Goal: Book appointment/travel/reservation

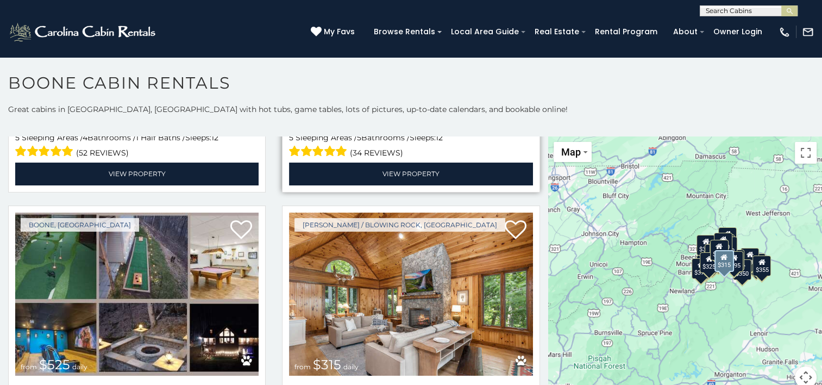
scroll to position [163, 0]
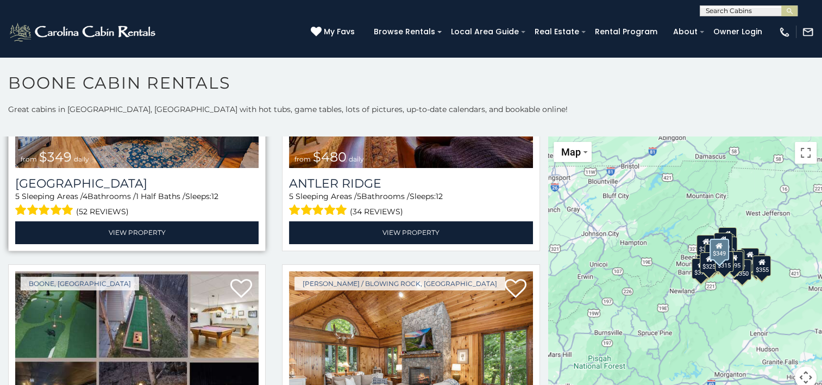
click at [178, 194] on span "1 Half Baths /" at bounding box center [160, 196] width 49 height 10
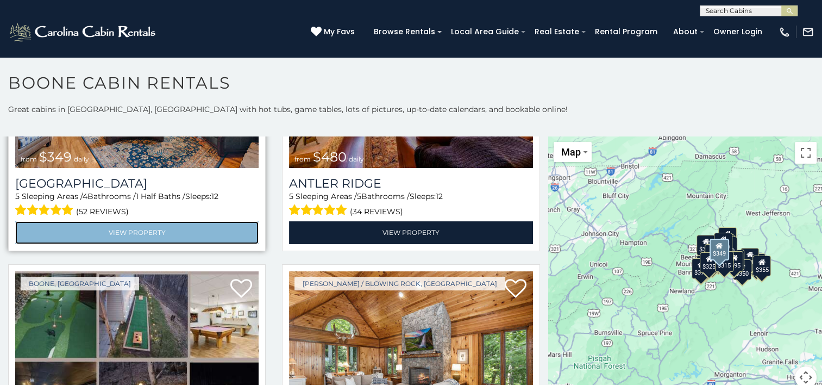
click at [157, 224] on link "View Property" at bounding box center [136, 232] width 243 height 22
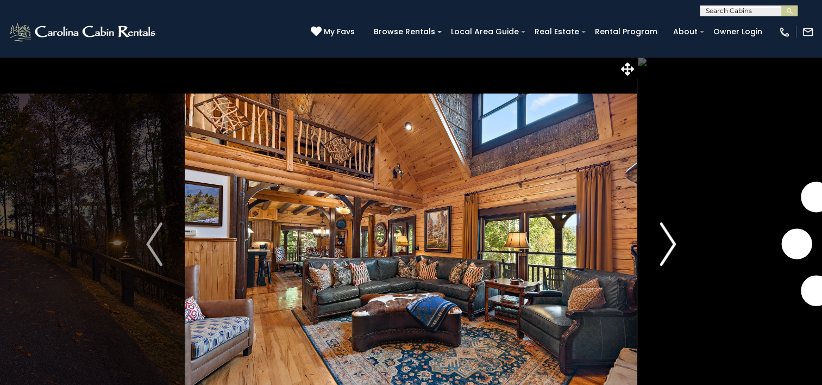
click at [666, 252] on img "Next" at bounding box center [668, 243] width 16 height 43
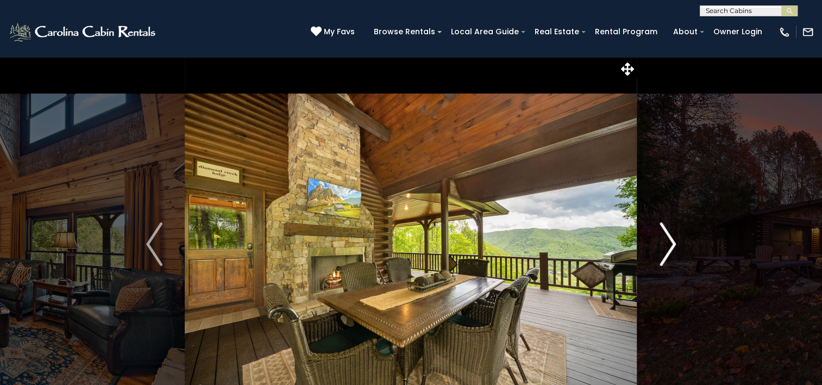
click at [666, 252] on img "Next" at bounding box center [668, 243] width 16 height 43
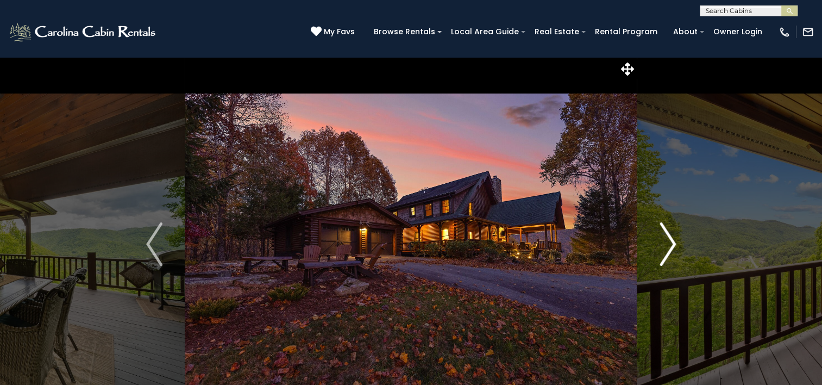
click at [666, 252] on img "Next" at bounding box center [668, 243] width 16 height 43
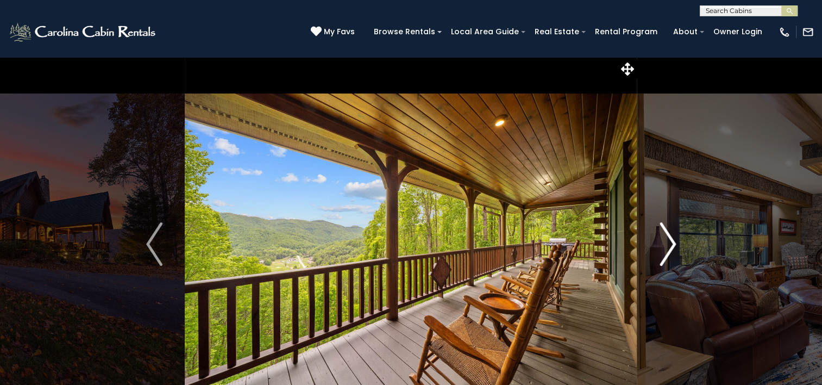
click at [666, 252] on img "Next" at bounding box center [668, 243] width 16 height 43
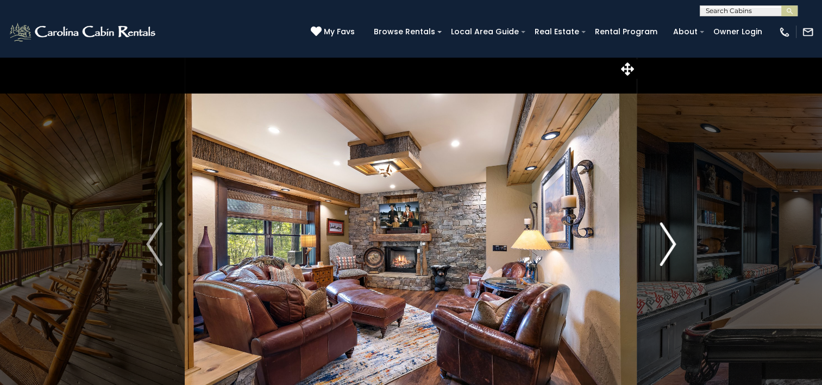
click at [666, 252] on img "Next" at bounding box center [668, 243] width 16 height 43
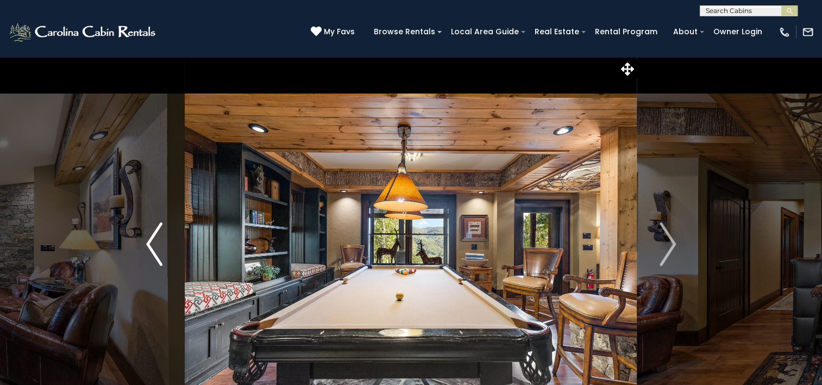
click at [157, 259] on img "Previous" at bounding box center [154, 243] width 16 height 43
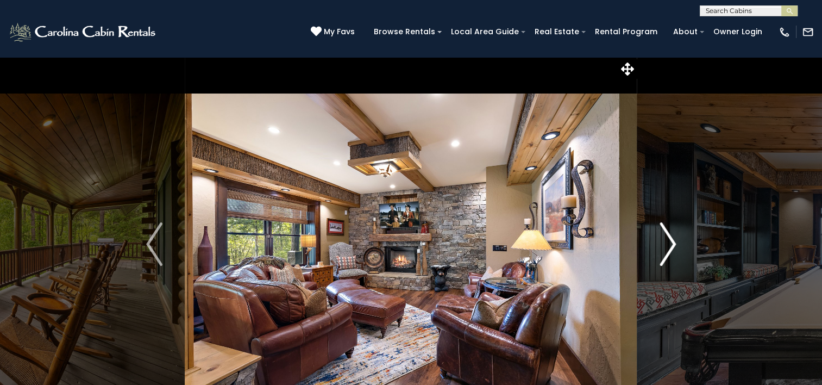
click at [665, 261] on img "Next" at bounding box center [668, 243] width 16 height 43
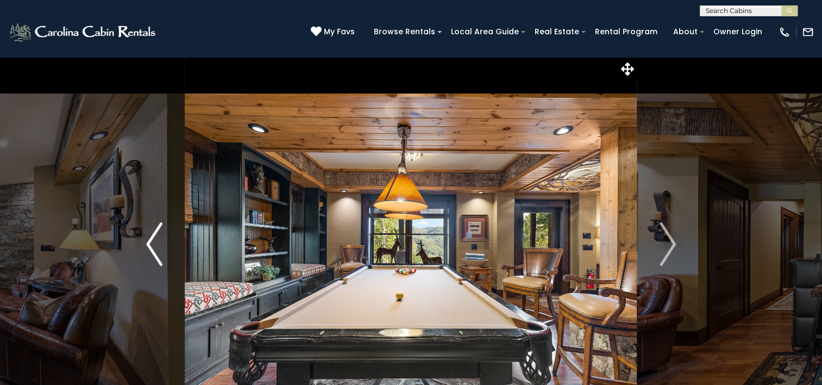
click at [160, 261] on img "Previous" at bounding box center [154, 243] width 16 height 43
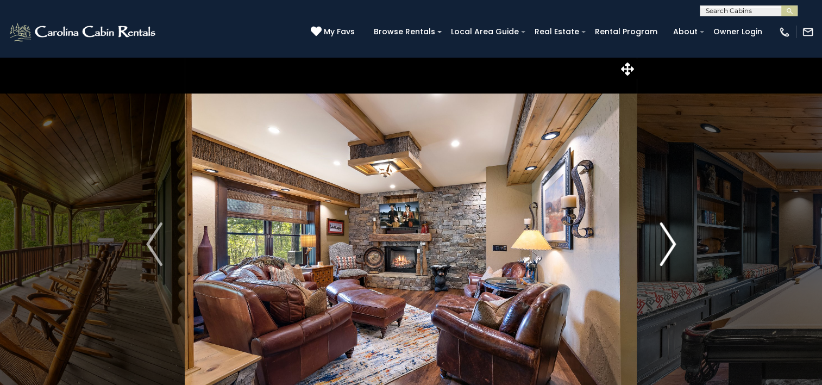
click at [671, 247] on img "Next" at bounding box center [668, 243] width 16 height 43
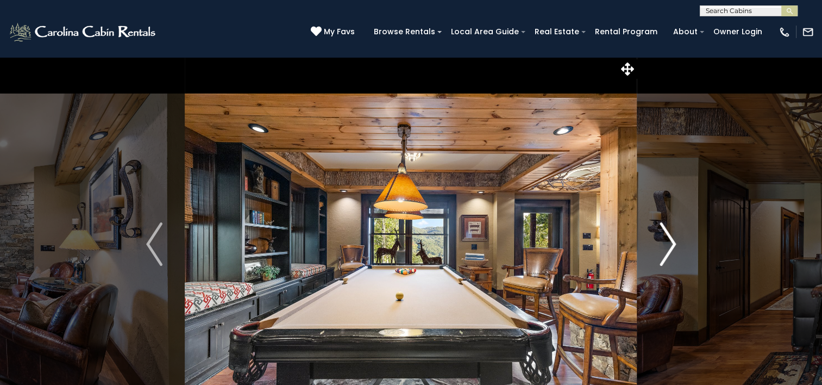
click at [671, 247] on img "Next" at bounding box center [668, 243] width 16 height 43
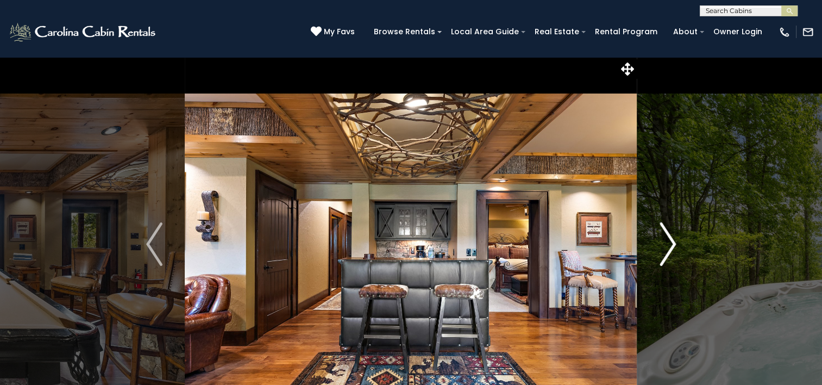
click at [671, 247] on img "Next" at bounding box center [668, 243] width 16 height 43
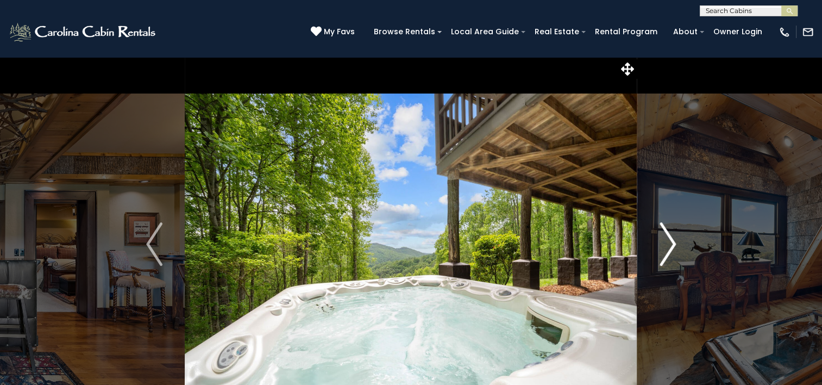
click at [671, 247] on img "Next" at bounding box center [668, 243] width 16 height 43
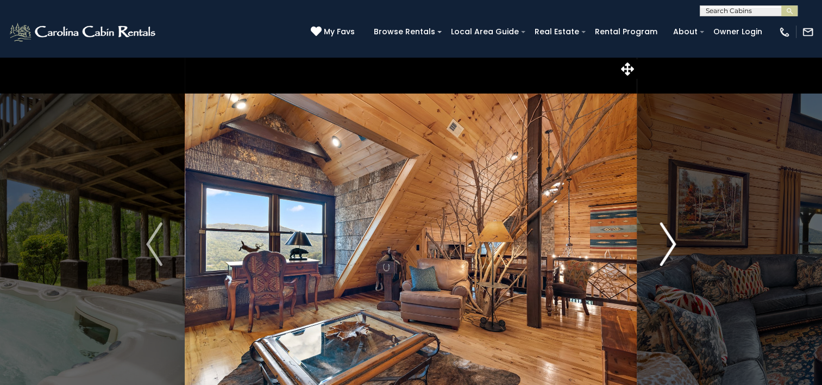
click at [671, 247] on img "Next" at bounding box center [668, 243] width 16 height 43
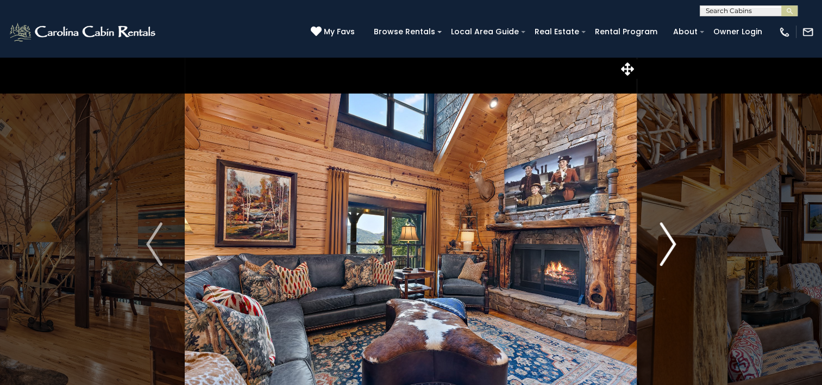
click at [671, 247] on img "Next" at bounding box center [668, 243] width 16 height 43
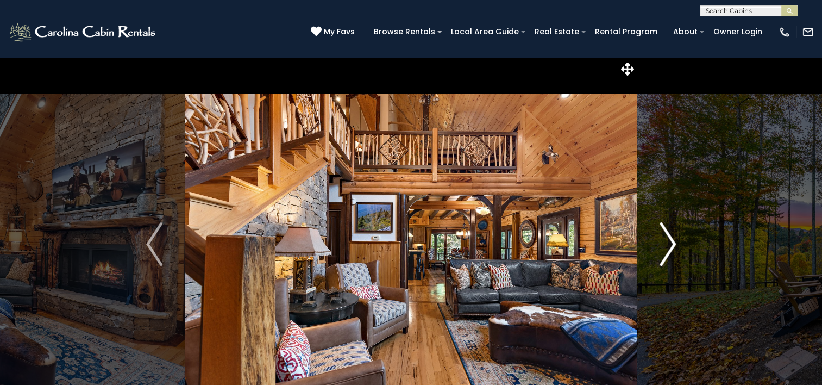
click at [671, 247] on img "Next" at bounding box center [668, 243] width 16 height 43
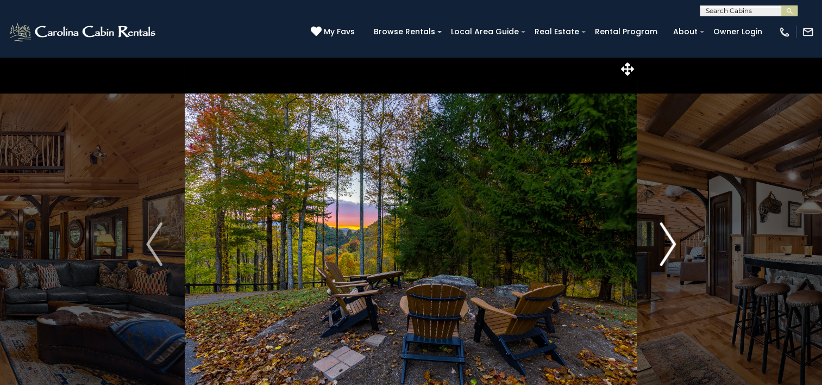
click at [671, 247] on img "Next" at bounding box center [668, 243] width 16 height 43
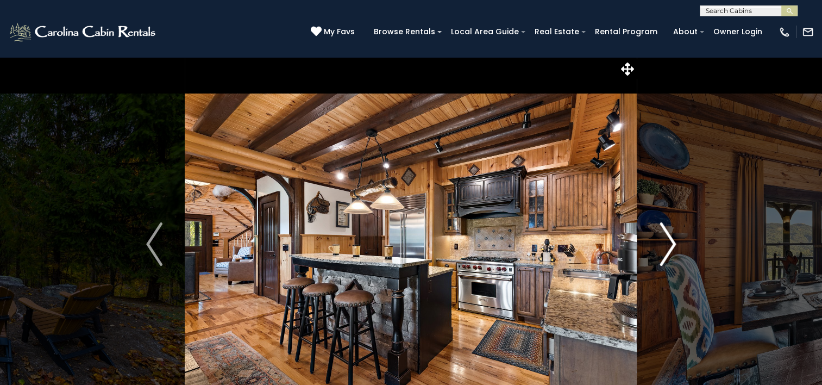
click at [671, 247] on img "Next" at bounding box center [668, 243] width 16 height 43
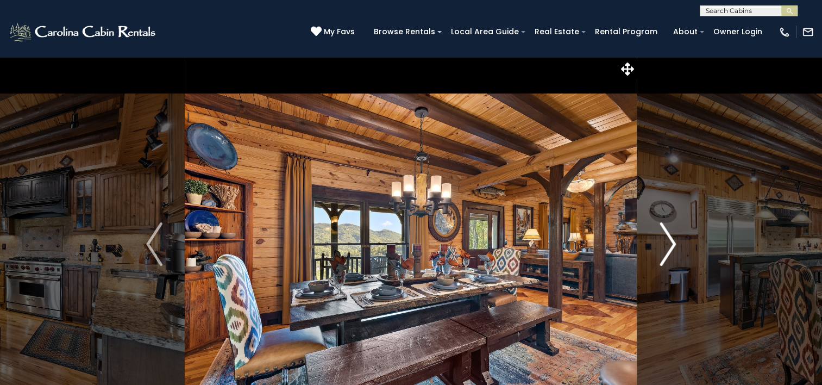
click at [671, 247] on img "Next" at bounding box center [668, 243] width 16 height 43
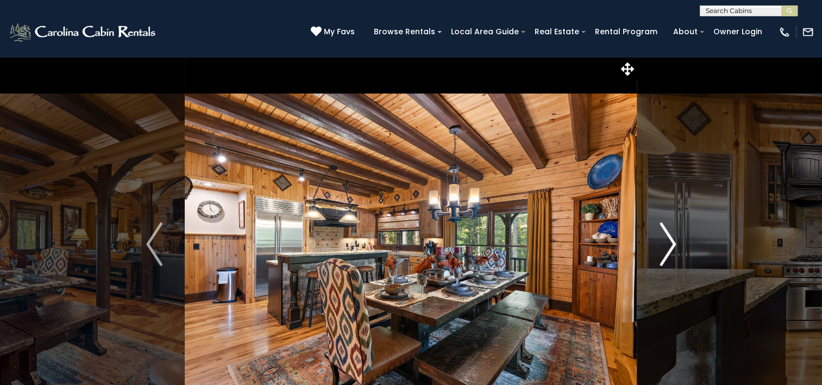
click at [667, 244] on img "Next" at bounding box center [668, 243] width 16 height 43
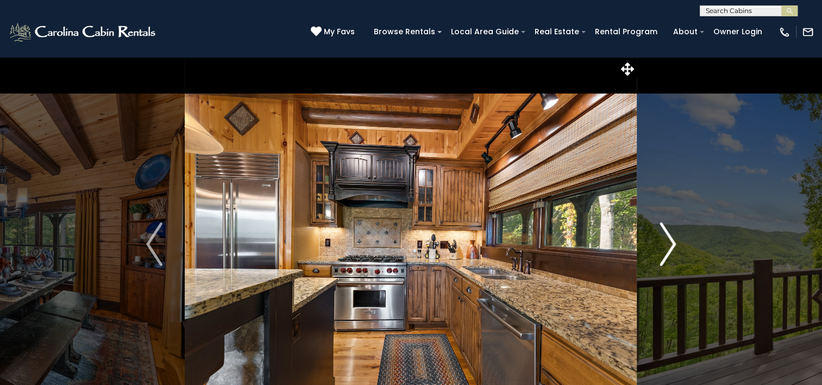
click at [667, 244] on img "Next" at bounding box center [668, 243] width 16 height 43
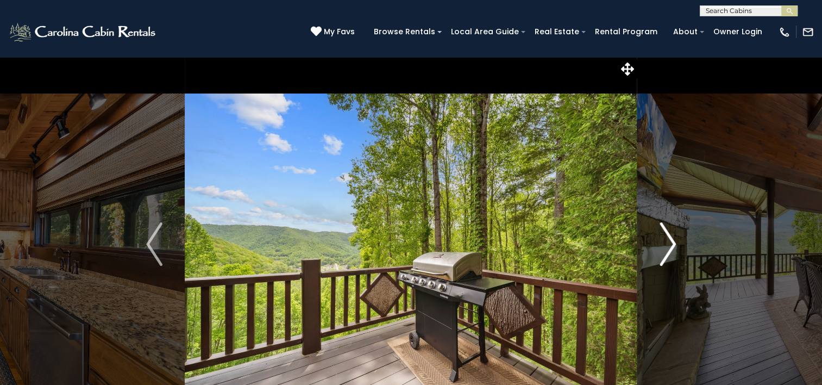
click at [667, 244] on img "Next" at bounding box center [668, 243] width 16 height 43
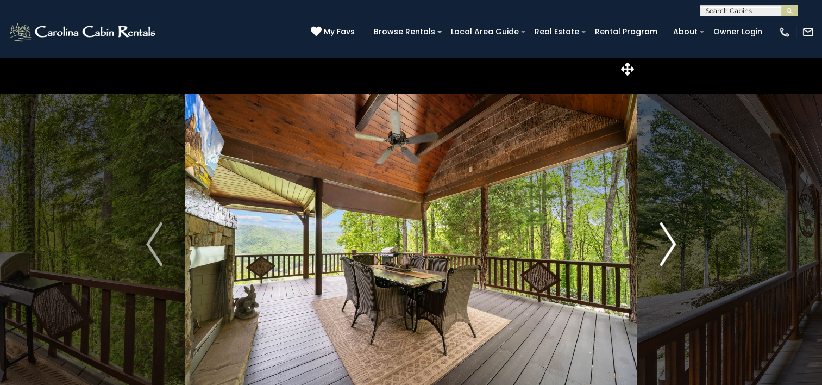
click at [667, 244] on img "Next" at bounding box center [668, 243] width 16 height 43
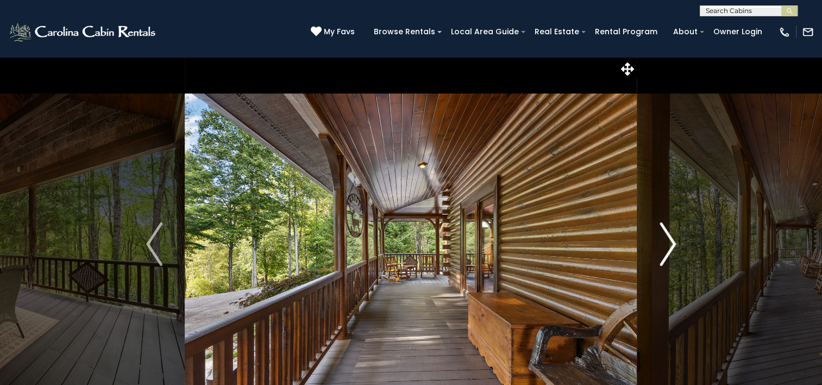
click at [667, 244] on img "Next" at bounding box center [668, 243] width 16 height 43
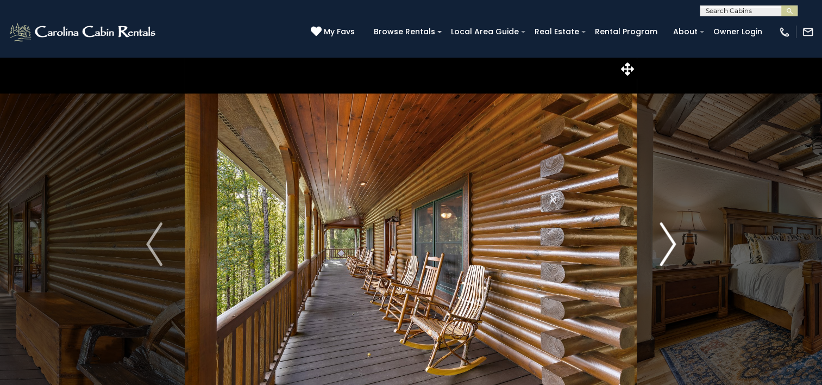
click at [667, 244] on img "Next" at bounding box center [668, 243] width 16 height 43
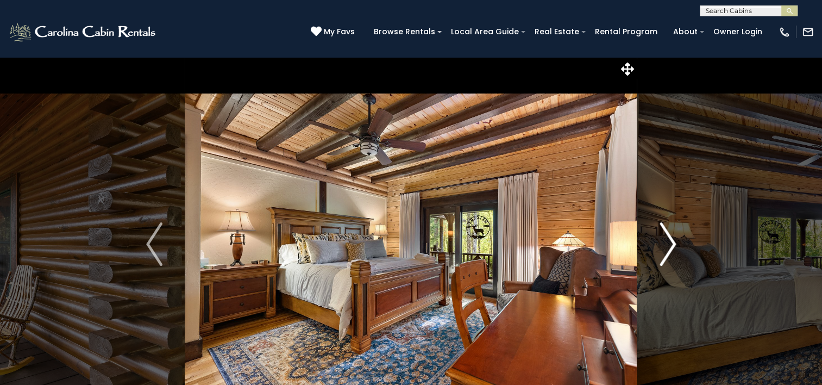
click at [667, 244] on img "Next" at bounding box center [668, 243] width 16 height 43
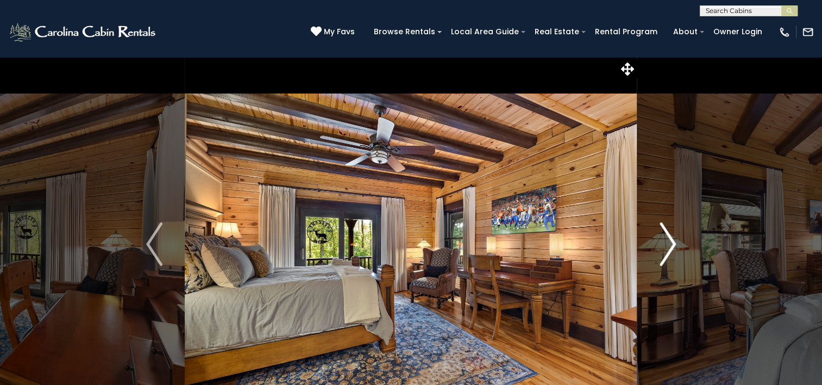
click at [667, 244] on img "Next" at bounding box center [668, 243] width 16 height 43
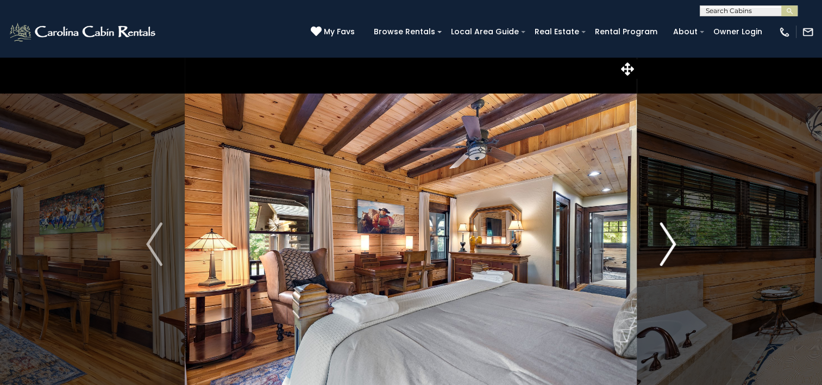
click at [667, 244] on img "Next" at bounding box center [668, 243] width 16 height 43
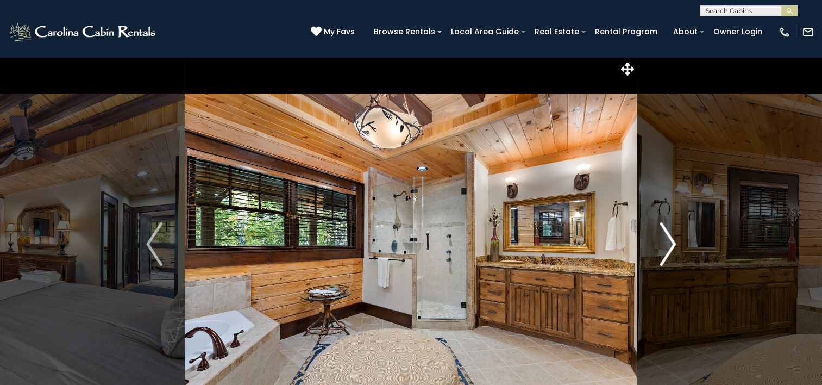
click at [667, 244] on img "Next" at bounding box center [668, 243] width 16 height 43
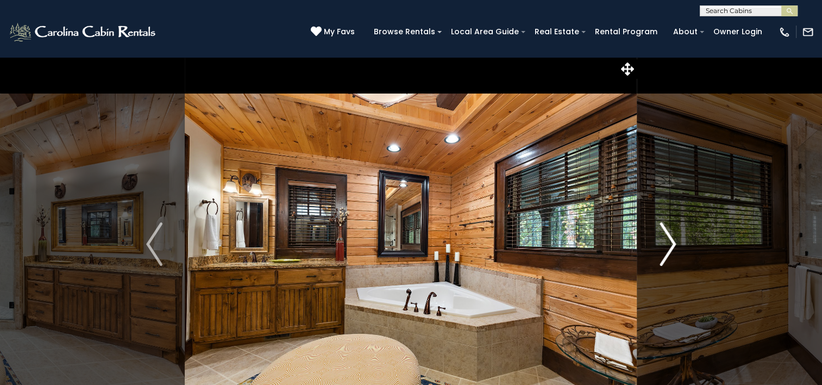
click at [670, 246] on img "Next" at bounding box center [668, 243] width 16 height 43
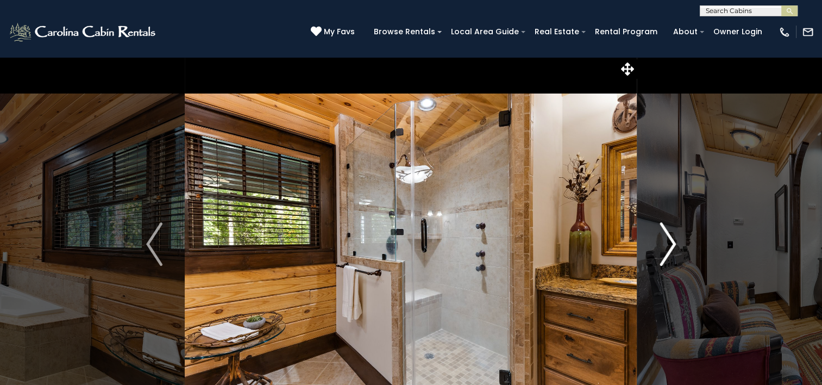
click at [672, 245] on img "Next" at bounding box center [668, 243] width 16 height 43
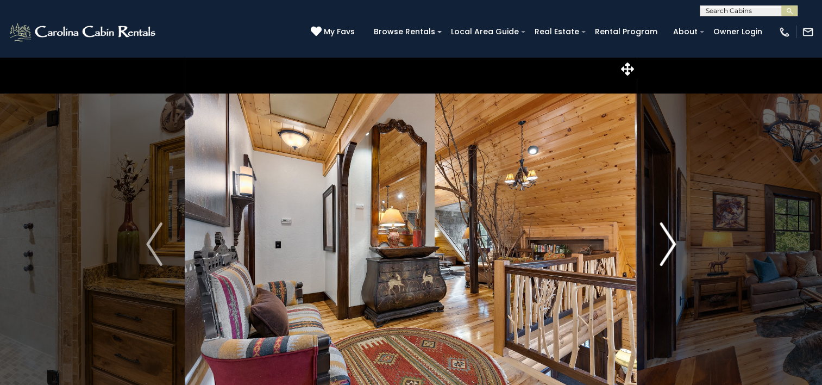
click at [672, 245] on img "Next" at bounding box center [668, 243] width 16 height 43
